Goal: Task Accomplishment & Management: Complete application form

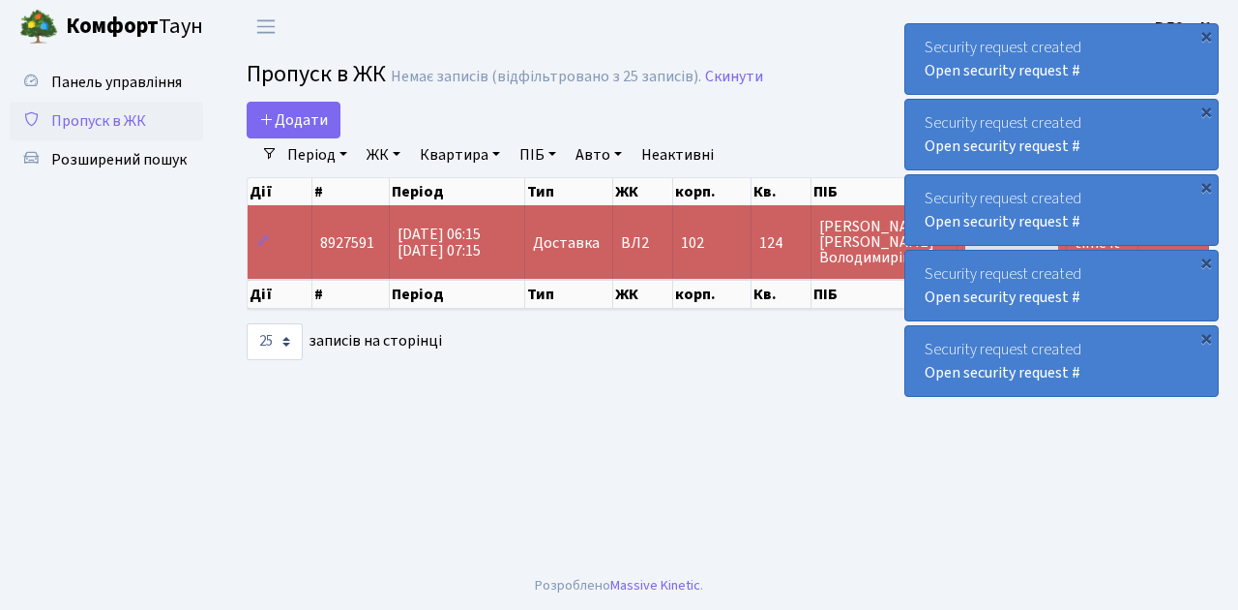
select select "25"
drag, startPoint x: 0, startPoint y: 0, endPoint x: 99, endPoint y: 111, distance: 148.7
click at [99, 111] on span "Пропуск в ЖК" at bounding box center [98, 120] width 95 height 21
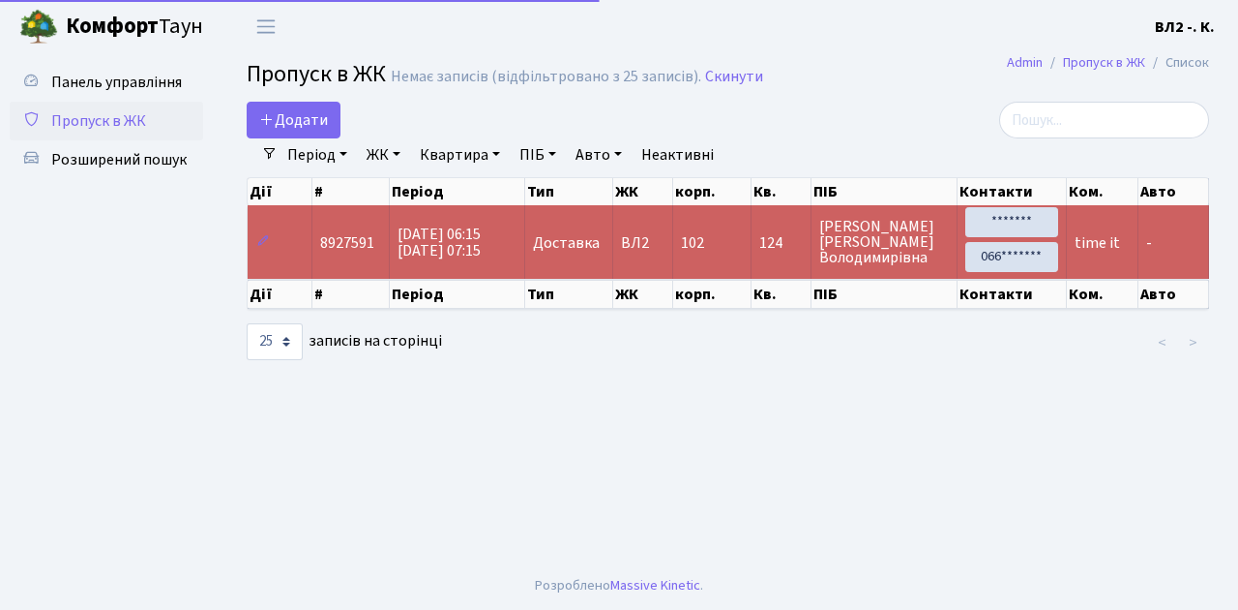
select select "25"
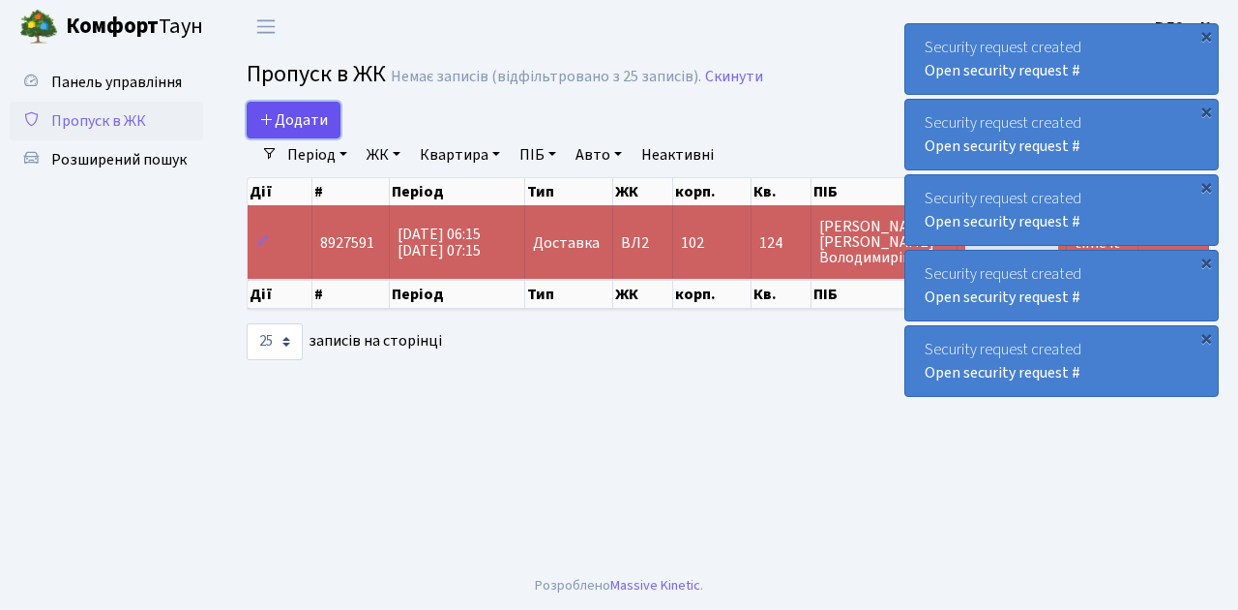
click at [297, 123] on span "Додати" at bounding box center [293, 119] width 69 height 21
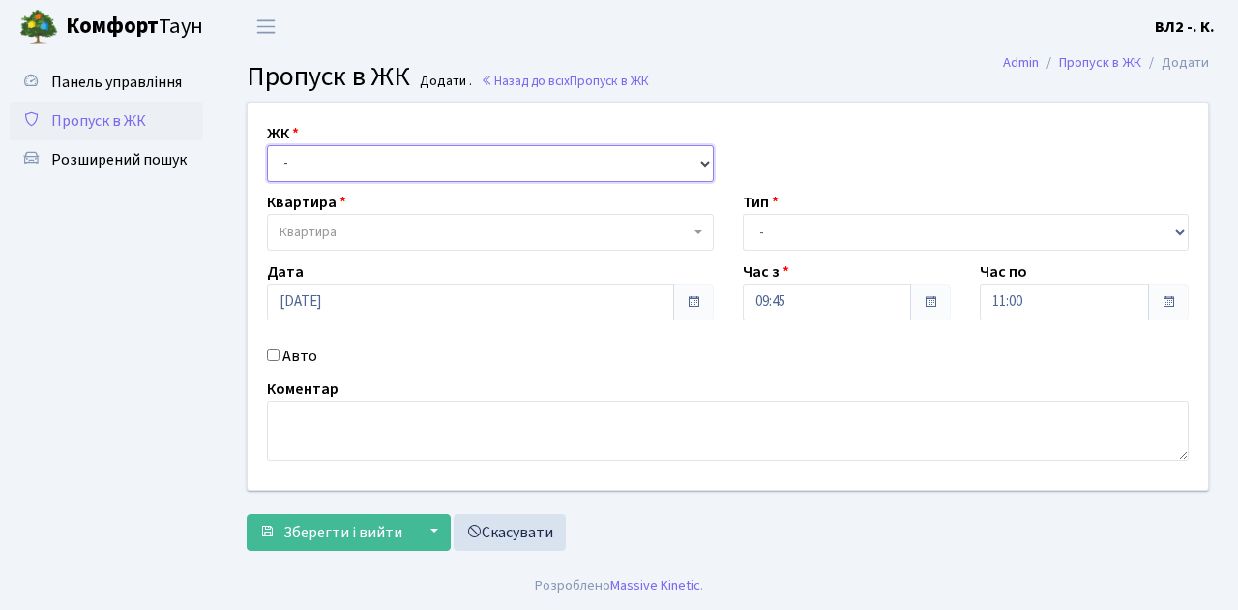
click at [303, 163] on select "- ВЛ1, Ужгородський пров., 4/1 ВЛ2, Голосіївський просп., 76 ВЛ3, пр.Голосіївсь…" at bounding box center [490, 163] width 447 height 37
select select "317"
click at [267, 145] on select "- ВЛ1, Ужгородський пров., 4/1 ВЛ2, Голосіївський просп., 76 ВЛ3, пр.Голосіївсь…" at bounding box center [490, 163] width 447 height 37
select select
click at [356, 228] on span "Квартира" at bounding box center [485, 232] width 410 height 19
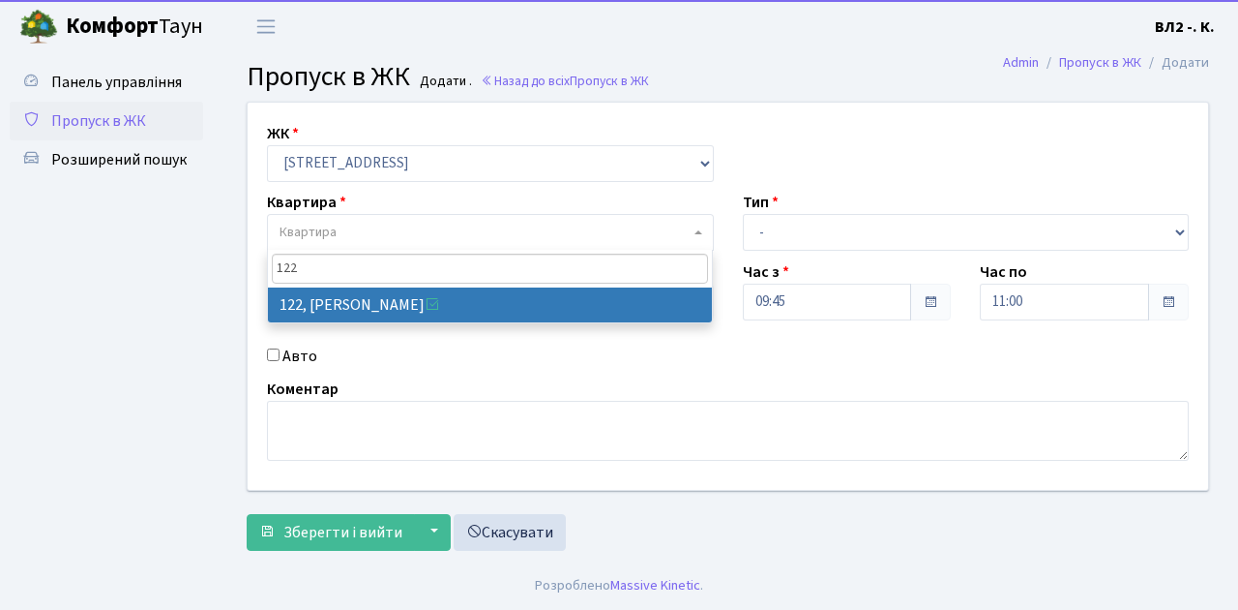
type input "122"
select select "38302"
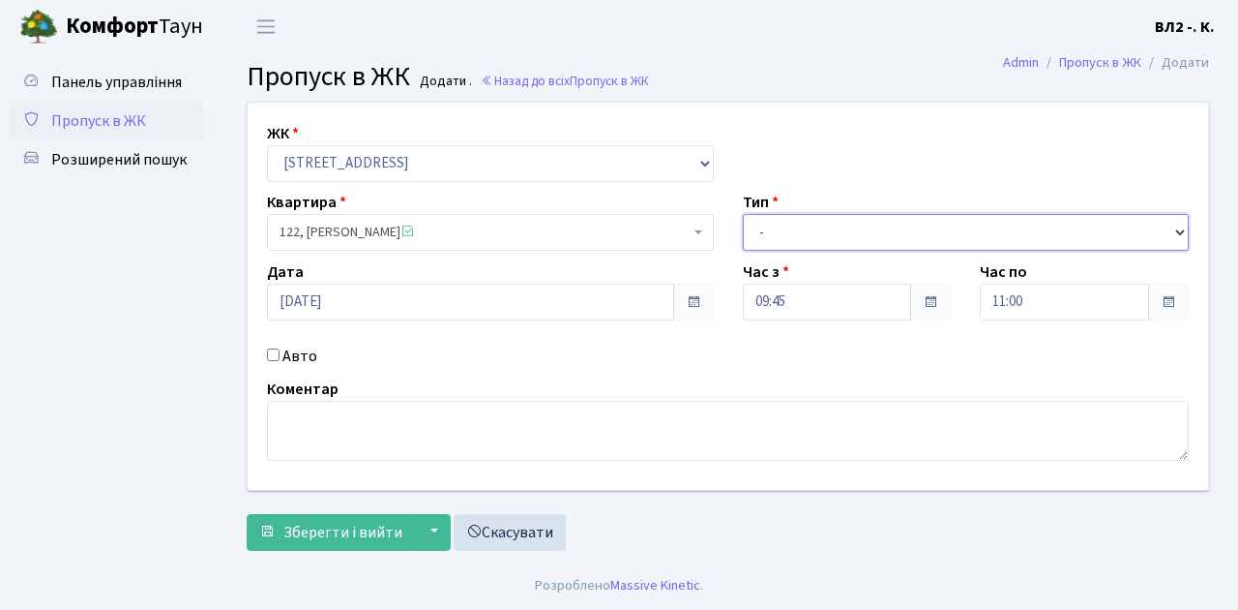
click at [760, 225] on select "- Доставка Таксі Гості Сервіс" at bounding box center [966, 232] width 447 height 37
select select "1"
click at [743, 214] on select "- Доставка Таксі Гості Сервіс" at bounding box center [966, 232] width 447 height 37
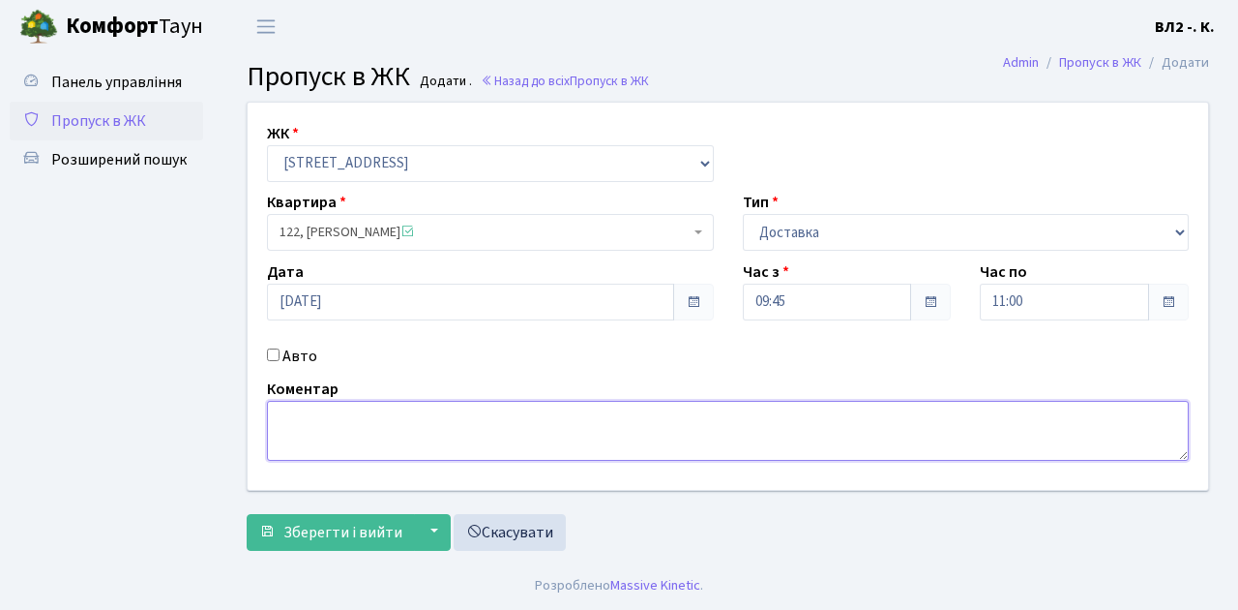
click at [312, 439] on textarea at bounding box center [728, 431] width 922 height 60
type textarea "D"
type textarea "ВОДА"
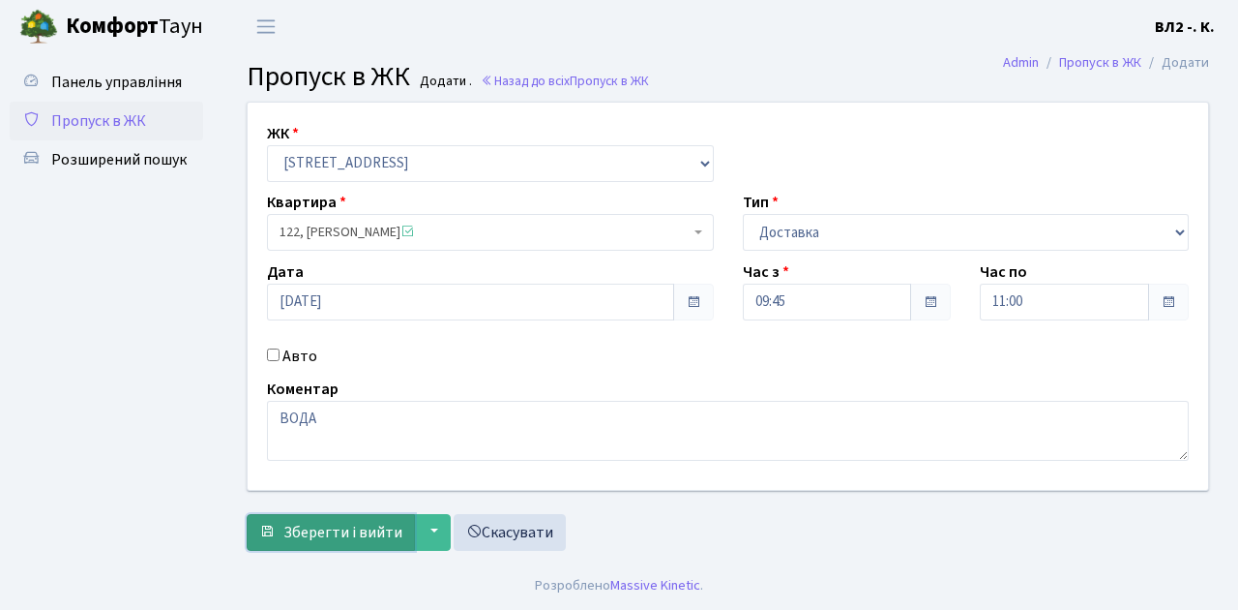
click at [352, 522] on span "Зберегти і вийти" at bounding box center [342, 532] width 119 height 21
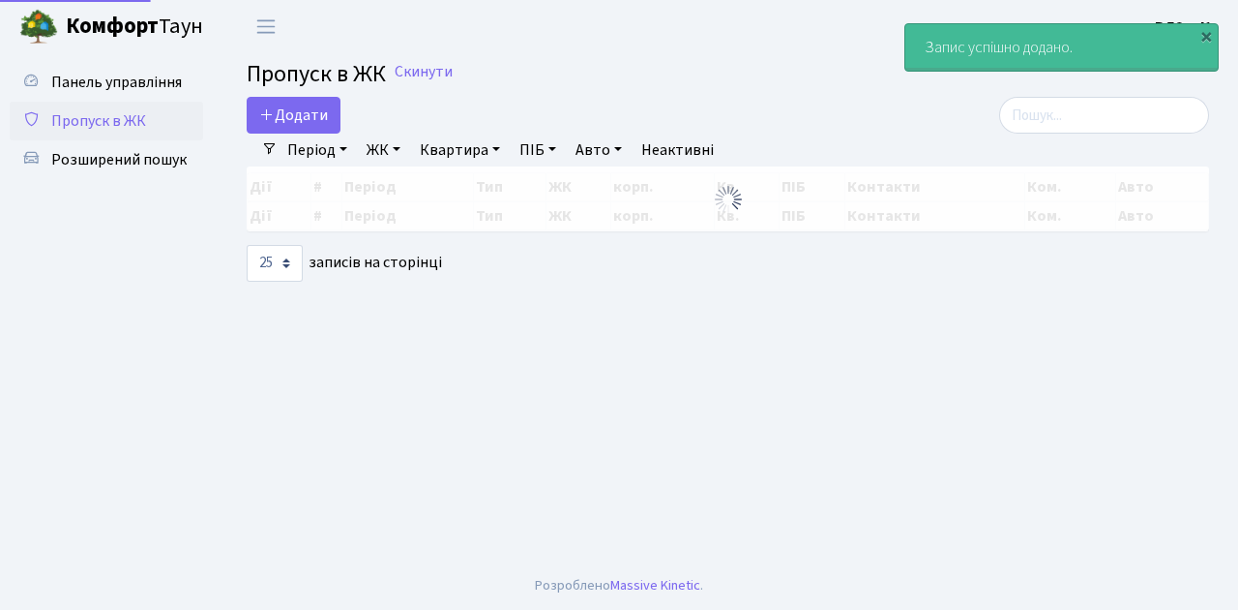
select select "25"
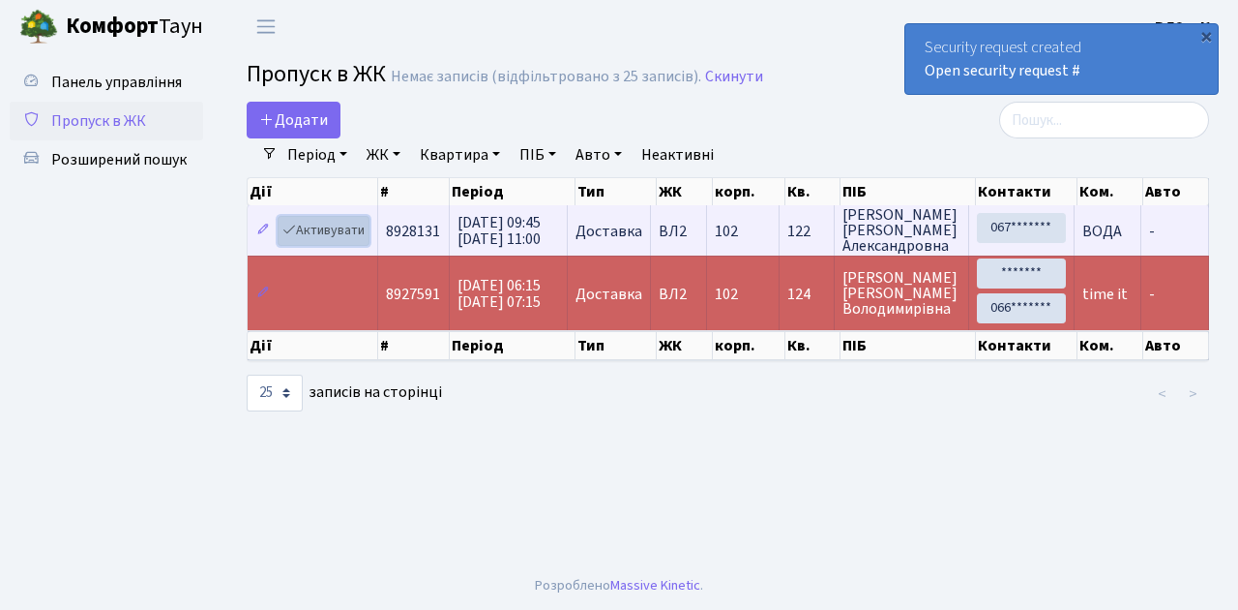
click at [332, 233] on link "Активувати" at bounding box center [324, 231] width 92 height 30
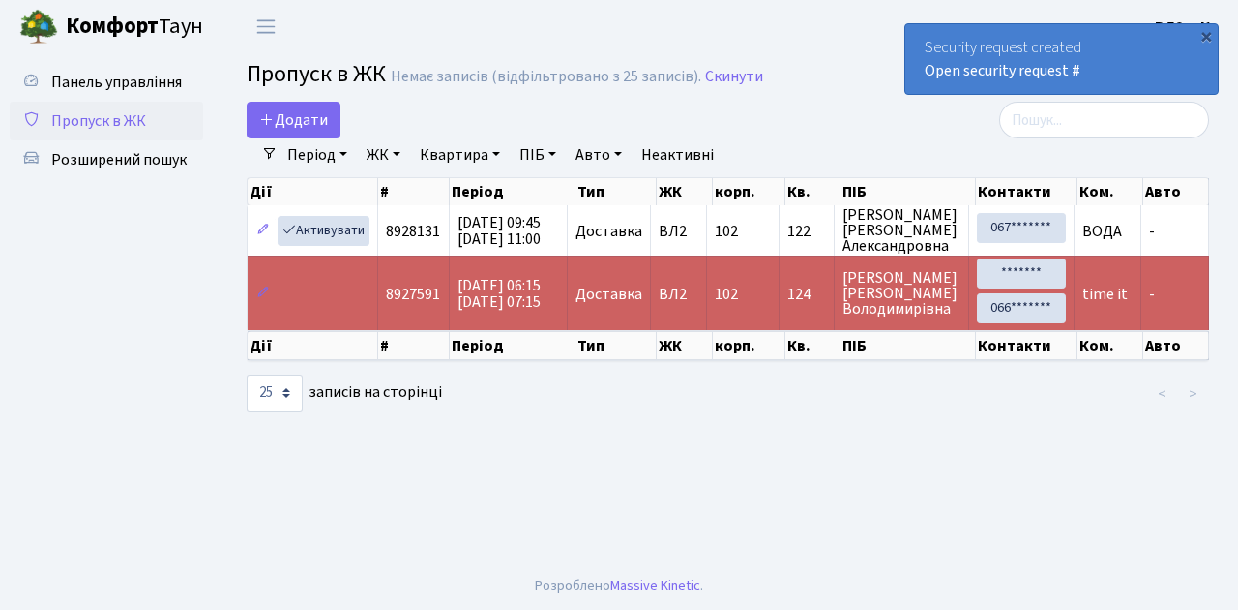
click at [94, 119] on span "Пропуск в ЖК" at bounding box center [98, 120] width 95 height 21
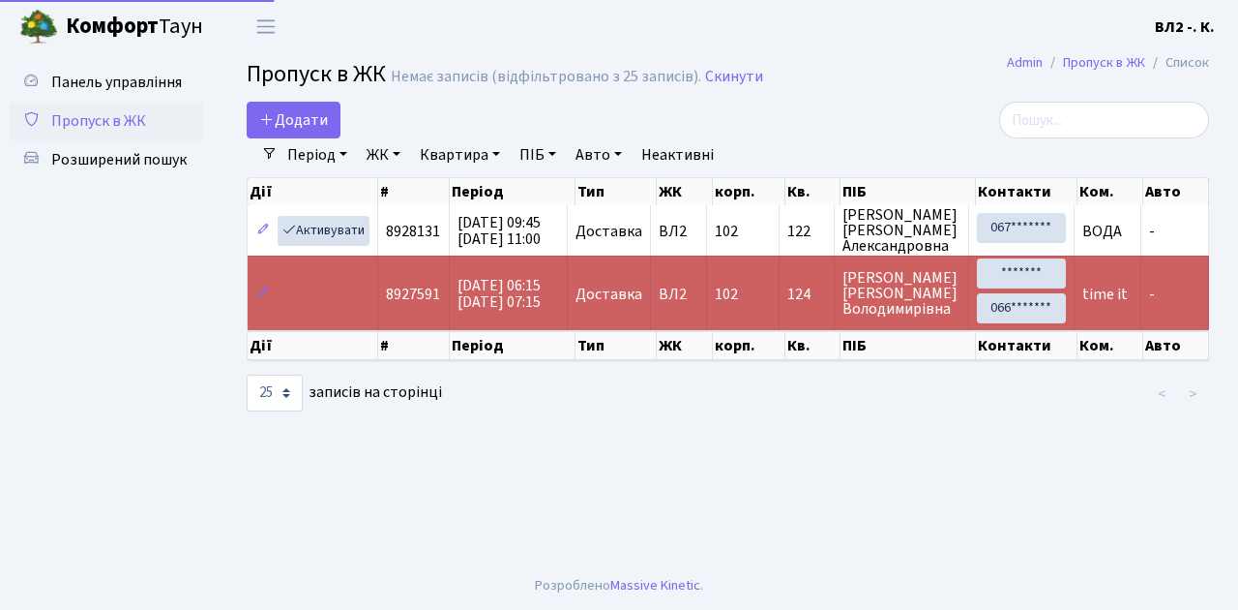
select select "25"
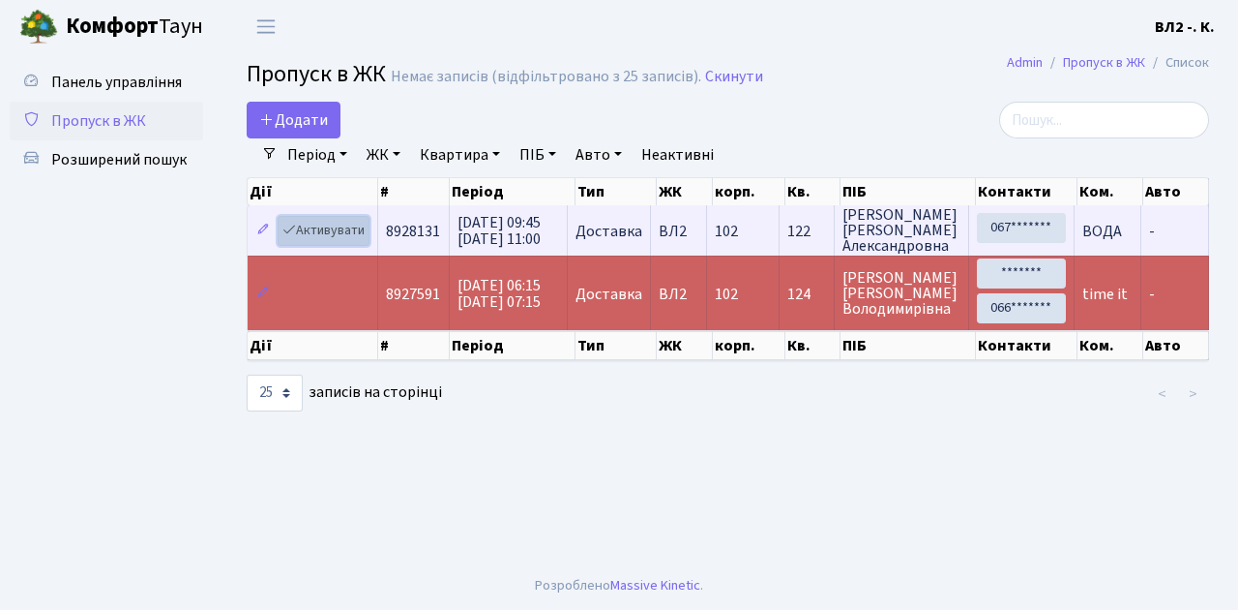
click at [333, 232] on link "Активувати" at bounding box center [324, 231] width 92 height 30
click at [323, 220] on link "Активувати" at bounding box center [324, 231] width 92 height 30
click at [328, 233] on link "Активувати" at bounding box center [324, 231] width 92 height 30
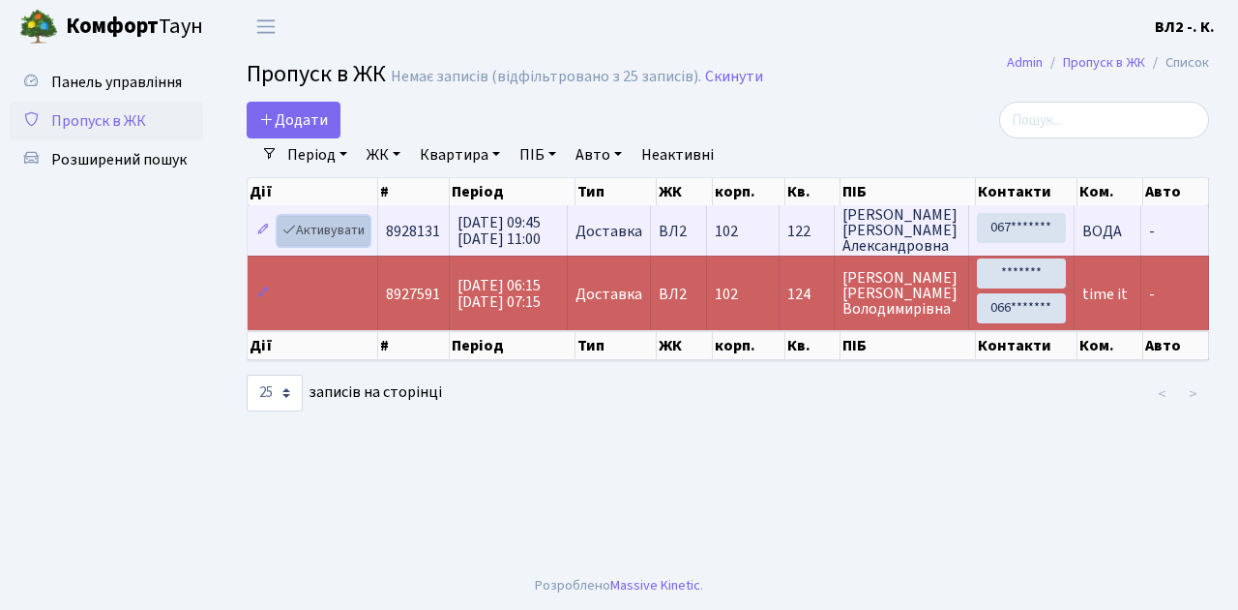
click at [328, 233] on link "Активувати" at bounding box center [324, 231] width 92 height 30
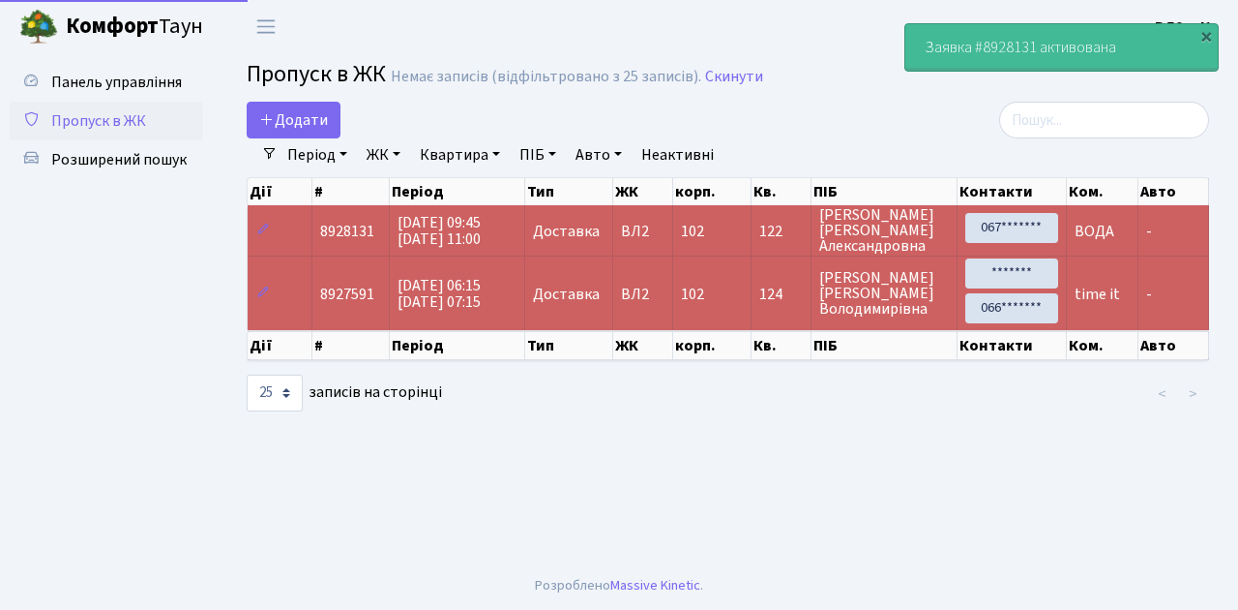
select select "25"
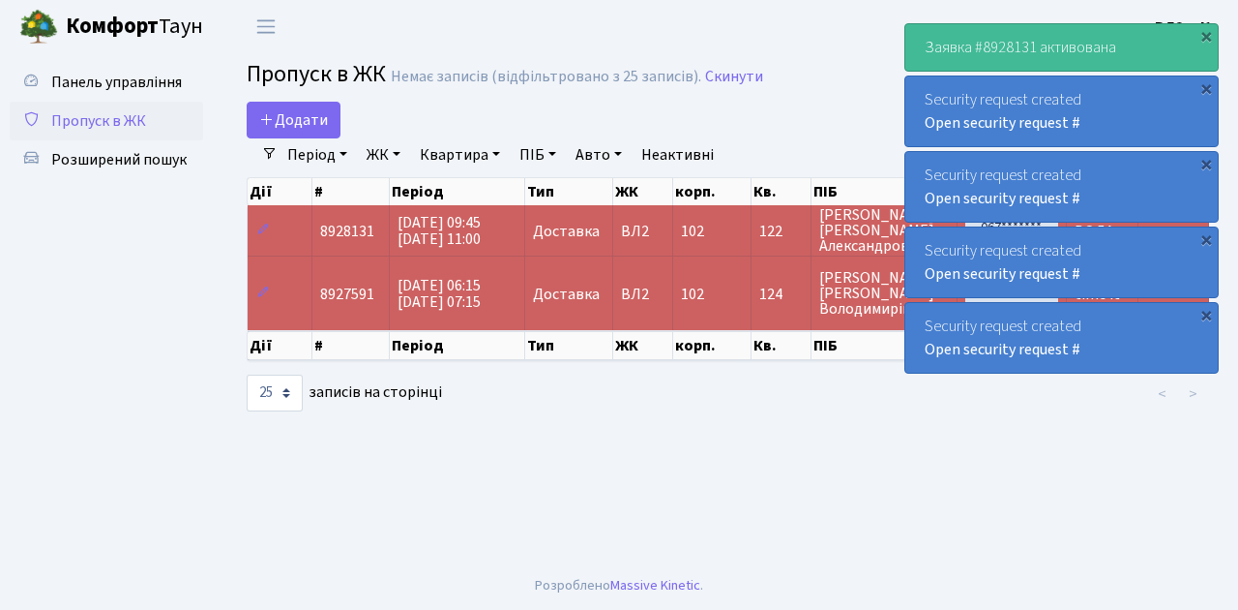
click at [122, 116] on span "Пропуск в ЖК" at bounding box center [98, 120] width 95 height 21
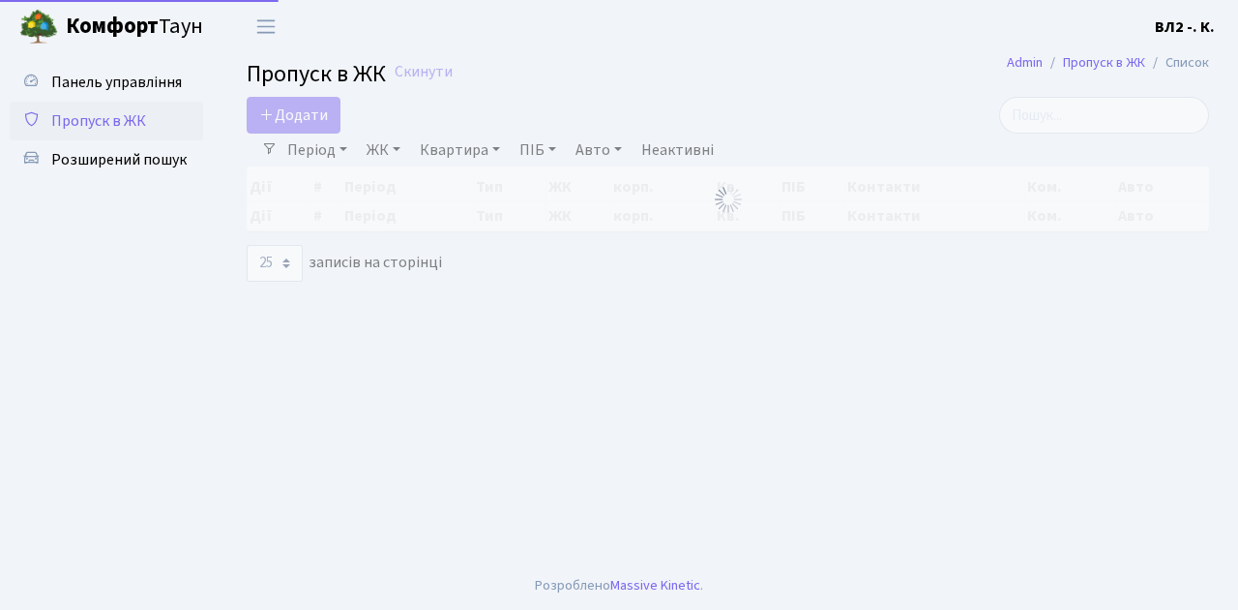
select select "25"
